Goal: Task Accomplishment & Management: Use online tool/utility

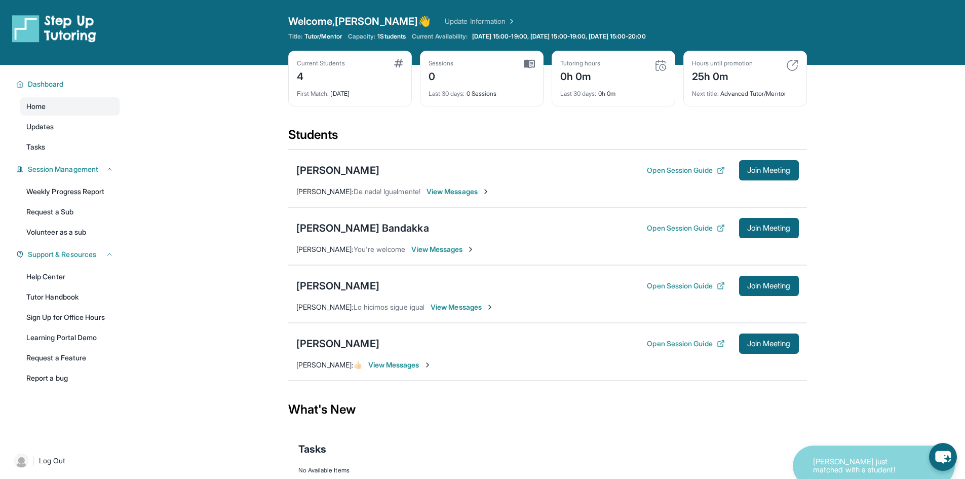
scroll to position [65, 0]
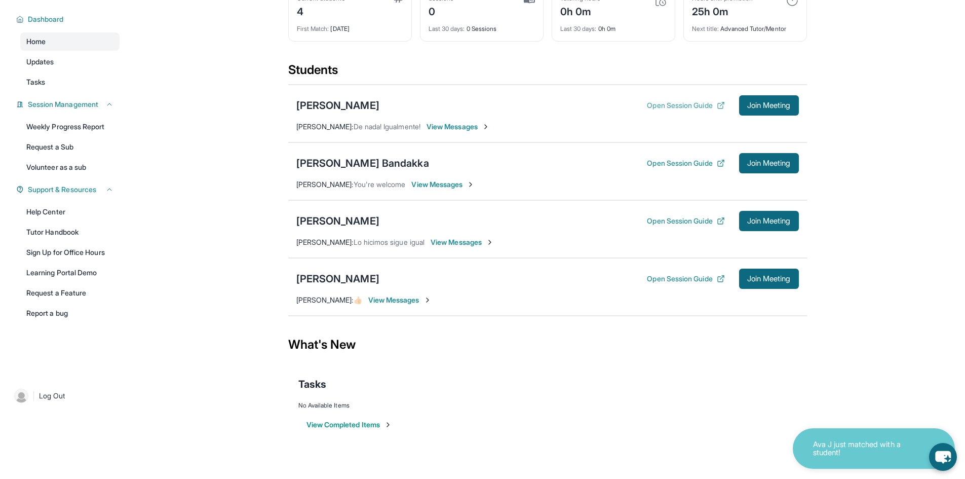
click at [683, 107] on button "Open Session Guide" at bounding box center [686, 105] width 78 height 10
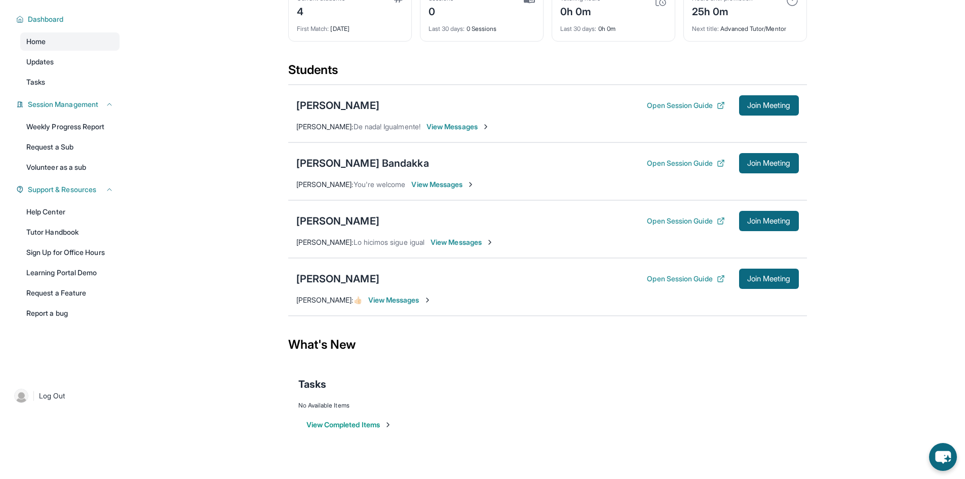
scroll to position [0, 0]
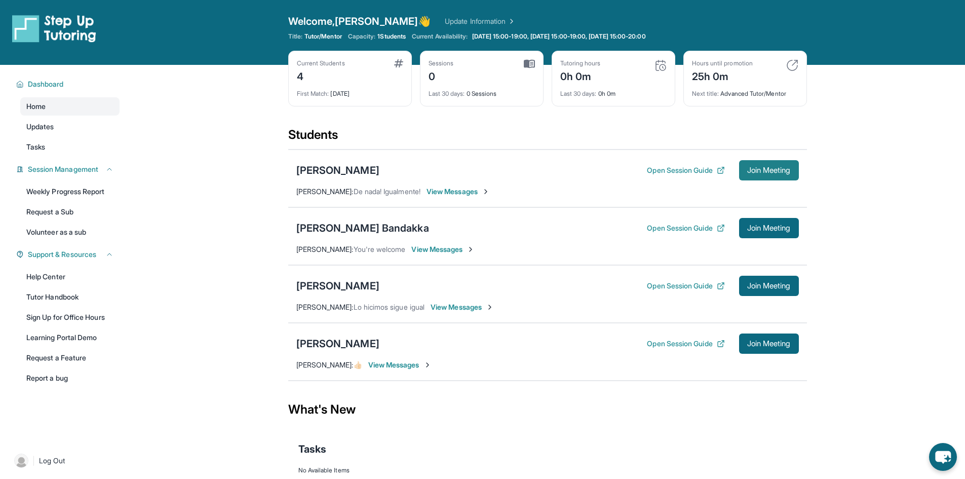
click at [770, 168] on span "Join Meeting" at bounding box center [769, 170] width 44 height 6
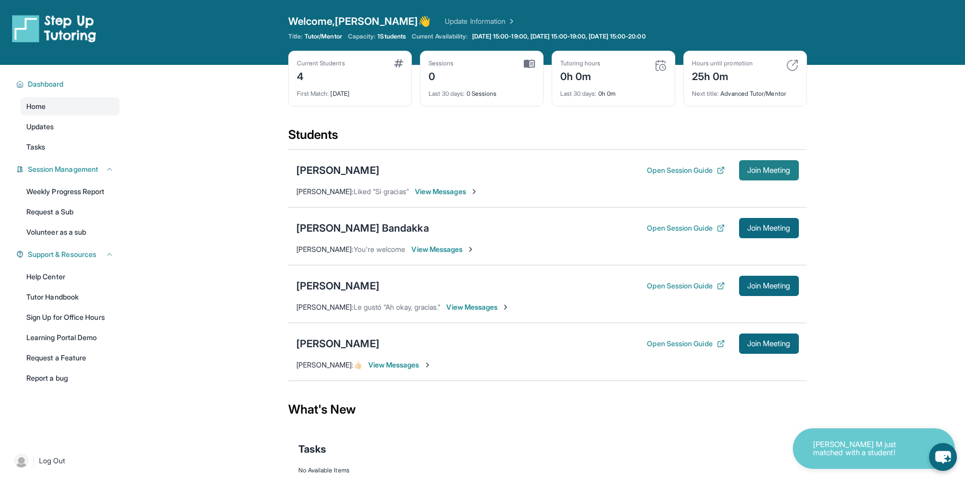
click at [762, 167] on span "Join Meeting" at bounding box center [769, 170] width 44 height 6
